Goal: Information Seeking & Learning: Learn about a topic

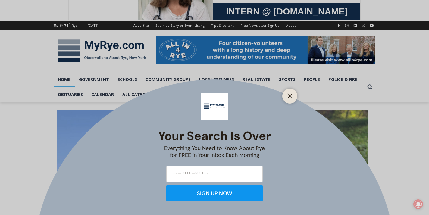
scroll to position [60, 0]
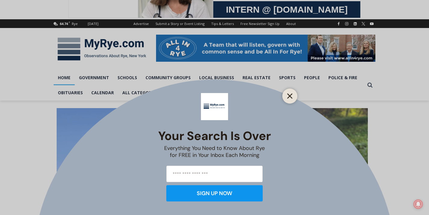
click at [290, 96] on line "Close" at bounding box center [290, 96] width 4 height 4
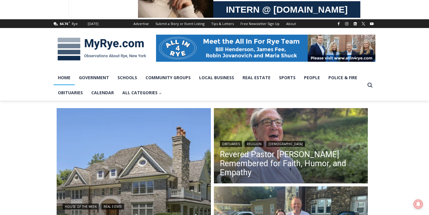
scroll to position [0, 0]
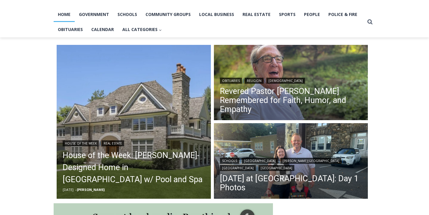
scroll to position [152, 0]
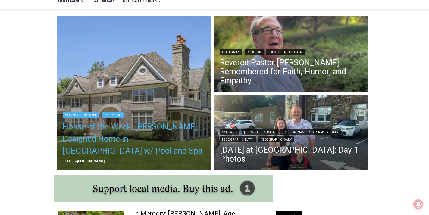
click at [122, 130] on link "House of the Week: [PERSON_NAME]-Designed Home in [GEOGRAPHIC_DATA] w/ Pool and…" at bounding box center [134, 139] width 142 height 36
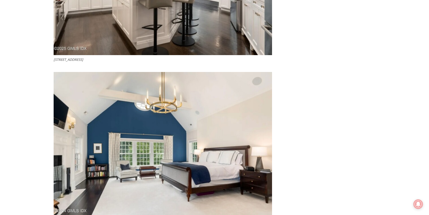
scroll to position [1841, 0]
